Goal: Task Accomplishment & Management: Use online tool/utility

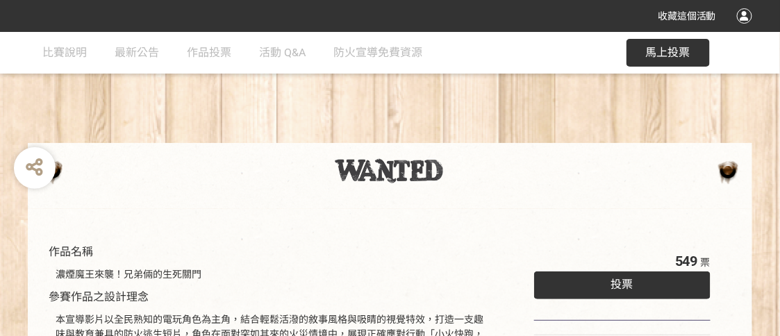
click at [675, 54] on span "馬上投票" at bounding box center [668, 52] width 44 height 13
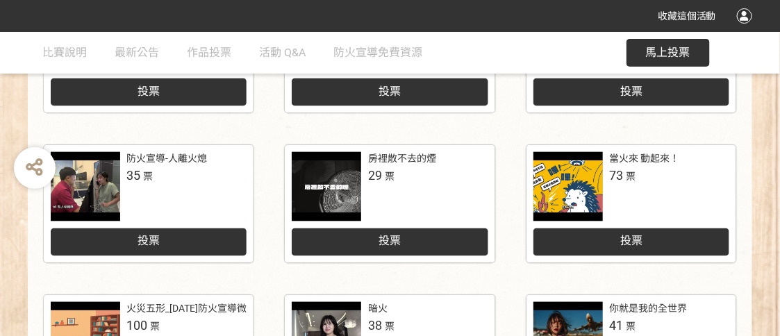
scroll to position [866, 0]
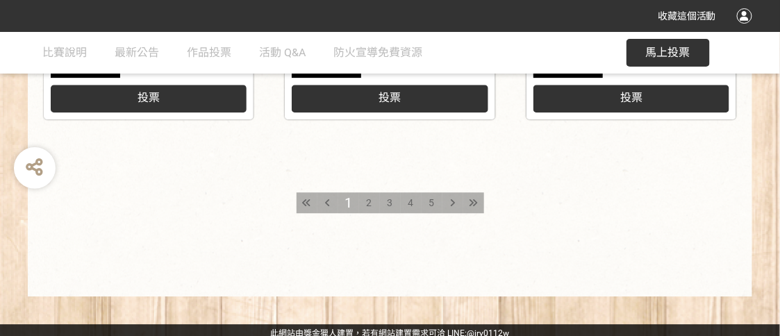
click at [370, 195] on div "2" at bounding box center [369, 202] width 21 height 21
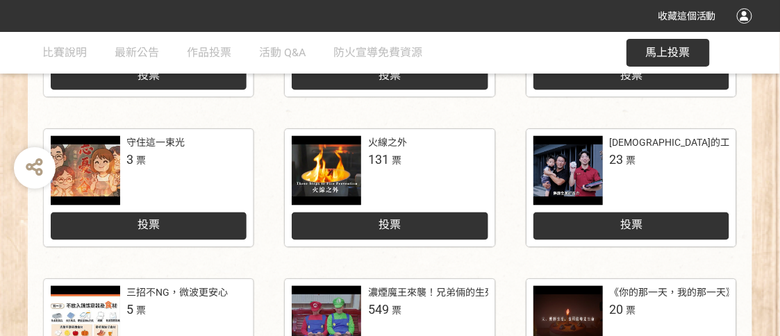
scroll to position [871, 0]
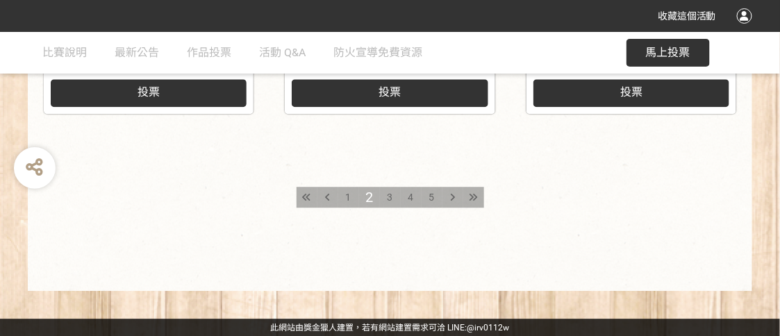
click at [390, 197] on span "3" at bounding box center [391, 197] width 6 height 11
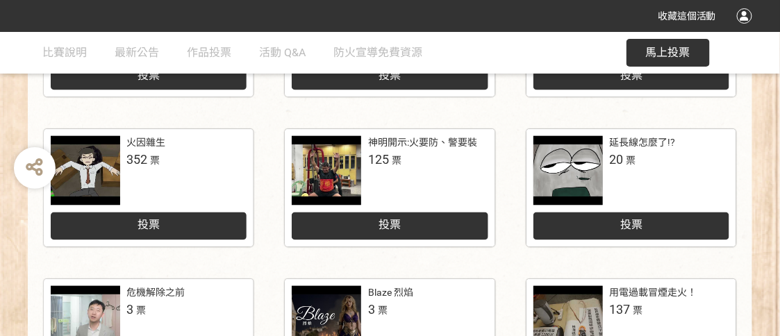
scroll to position [871, 0]
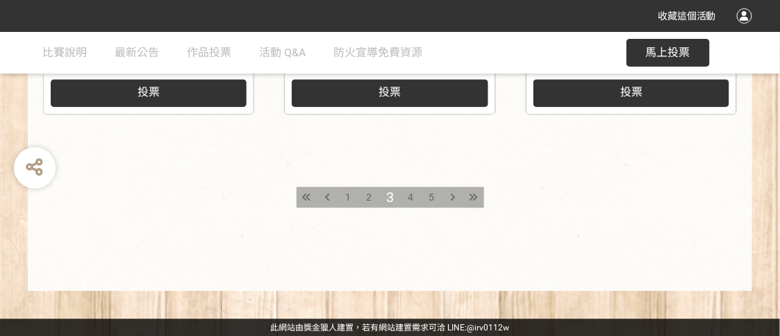
click at [412, 192] on span "4" at bounding box center [411, 197] width 6 height 11
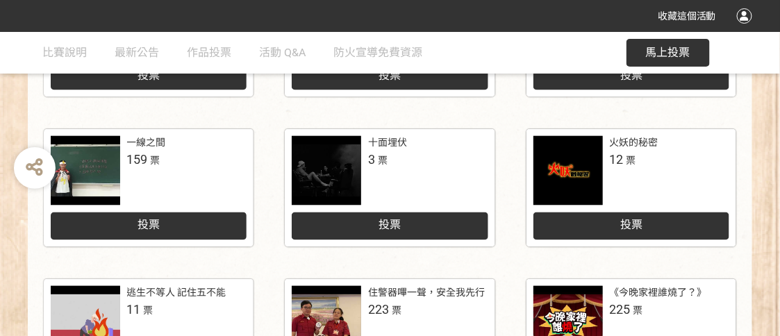
scroll to position [871, 0]
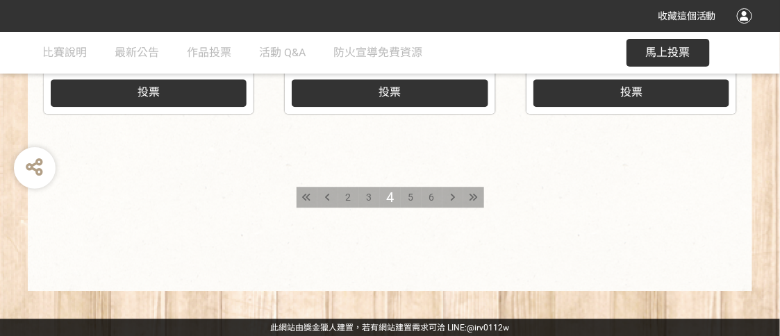
click at [408, 197] on span "5" at bounding box center [411, 197] width 6 height 11
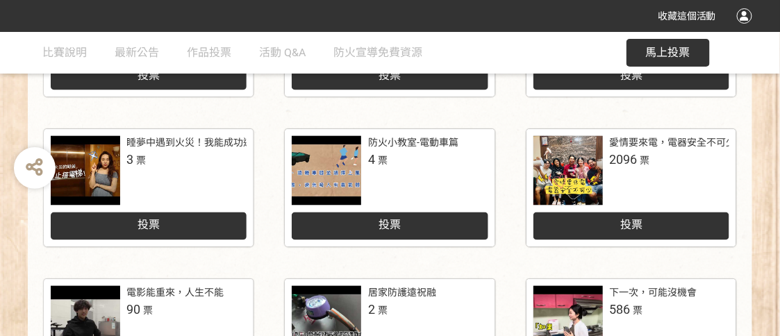
scroll to position [871, 0]
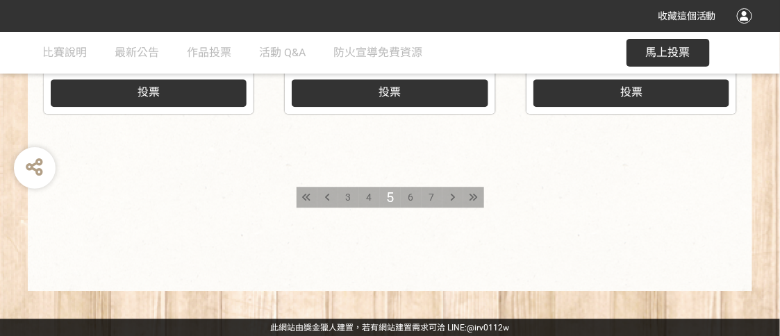
click at [413, 192] on span "6" at bounding box center [411, 197] width 6 height 11
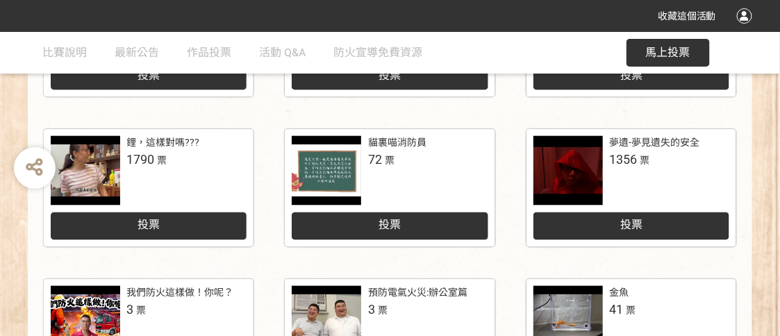
scroll to position [871, 0]
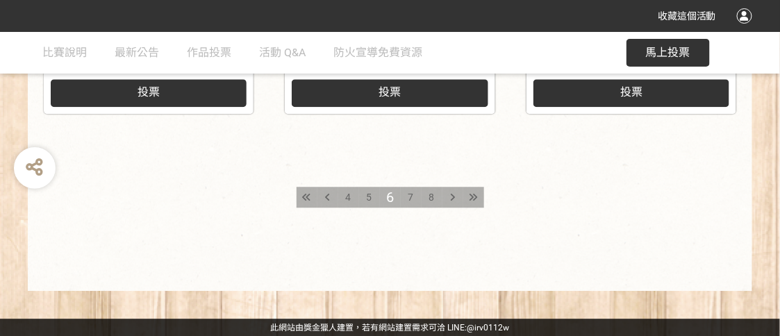
click at [417, 195] on div "7" at bounding box center [411, 197] width 21 height 21
click at [413, 195] on span "8" at bounding box center [411, 197] width 6 height 11
click at [408, 199] on span "9" at bounding box center [411, 197] width 6 height 11
click at [412, 195] on span "10" at bounding box center [411, 197] width 11 height 11
click at [410, 195] on span "11" at bounding box center [411, 197] width 11 height 11
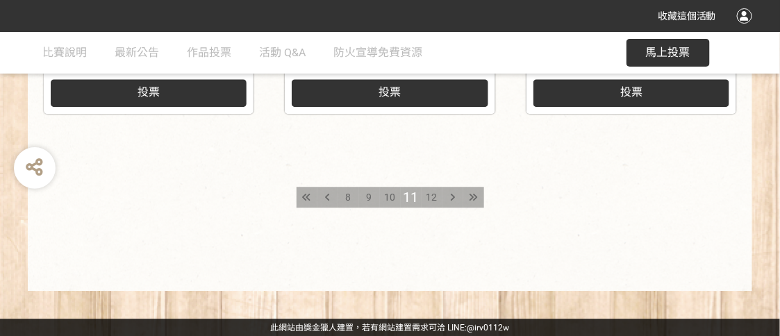
click at [434, 194] on span "12" at bounding box center [432, 197] width 11 height 11
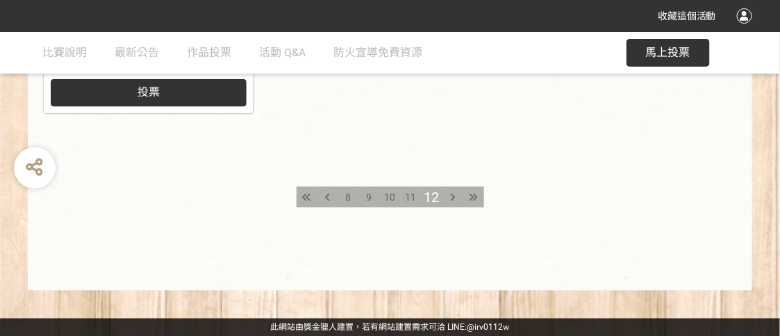
click at [304, 194] on icon at bounding box center [307, 197] width 8 height 10
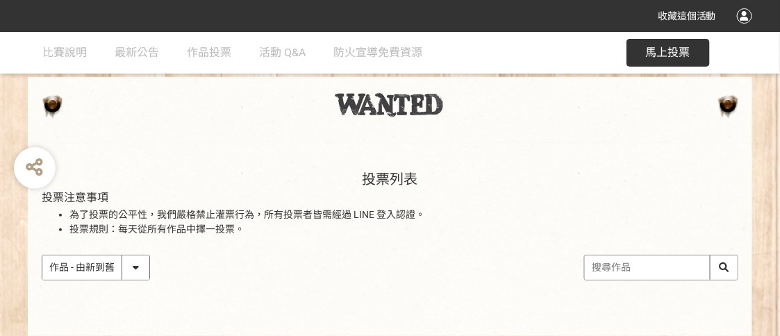
click at [686, 276] on input "search" at bounding box center [661, 268] width 153 height 24
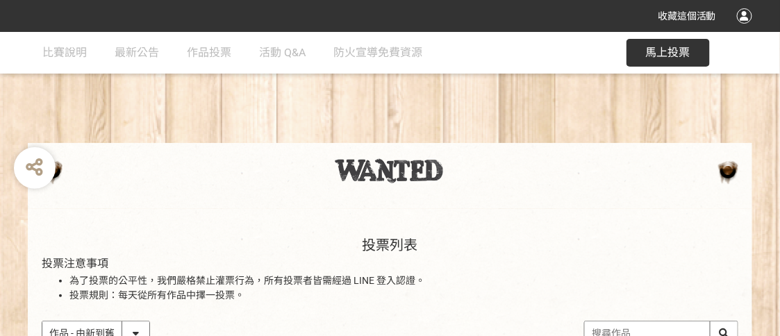
drag, startPoint x: 363, startPoint y: 290, endPoint x: 374, endPoint y: 282, distance: 14.1
click at [363, 290] on li "投票規則：每天從所有作品中擇一投票。" at bounding box center [403, 295] width 669 height 15
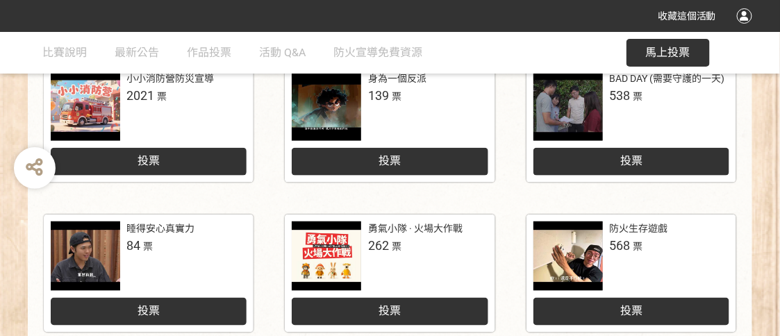
scroll to position [358, 0]
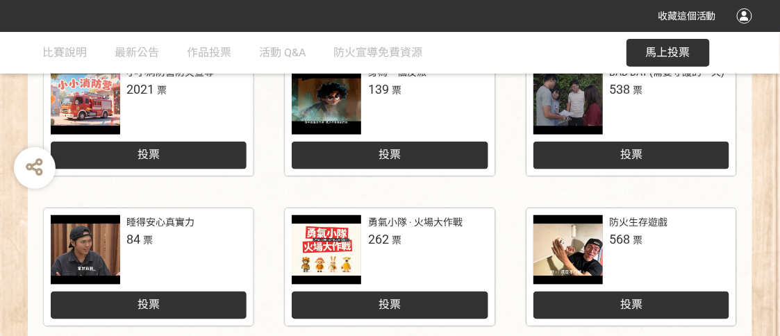
click at [97, 97] on div at bounding box center [85, 99] width 69 height 69
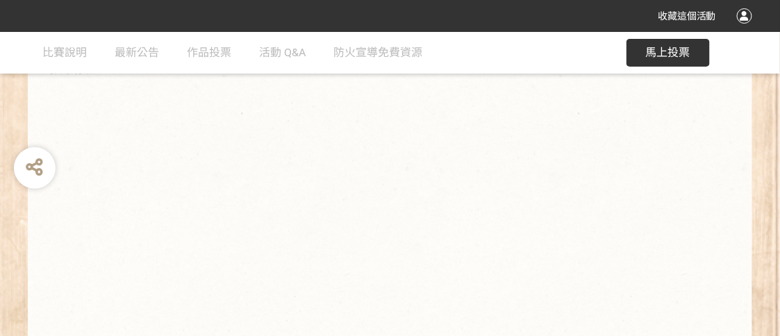
scroll to position [462, 0]
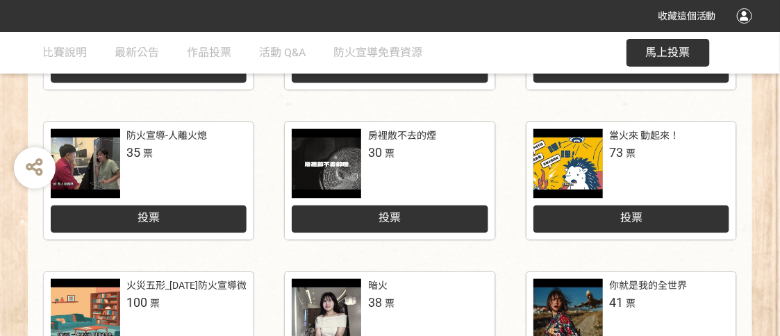
scroll to position [595, 0]
